Goal: Browse casually

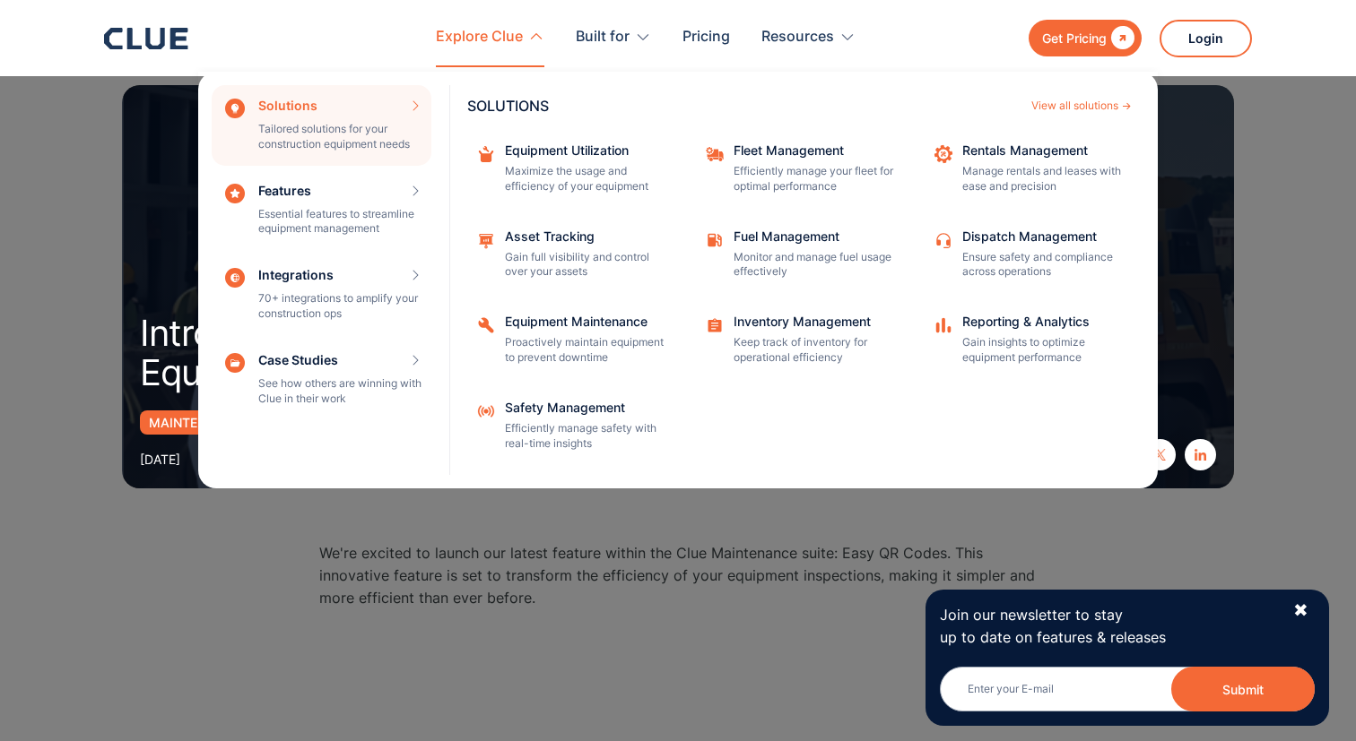
click at [498, 34] on div "Explore Clue" at bounding box center [479, 37] width 87 height 56
